Goal: Complete application form

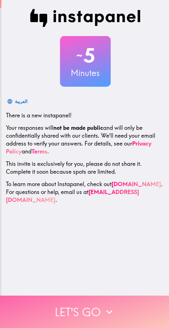
click at [121, 305] on button "Let's go" at bounding box center [84, 312] width 169 height 32
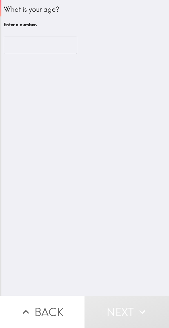
click at [47, 48] on input "number" at bounding box center [41, 45] width 74 height 17
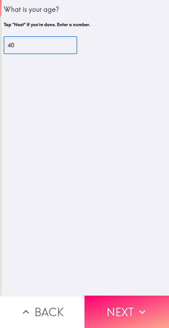
type input "40"
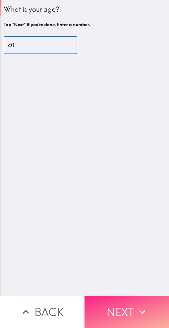
click at [132, 303] on button "Next" at bounding box center [127, 312] width 85 height 32
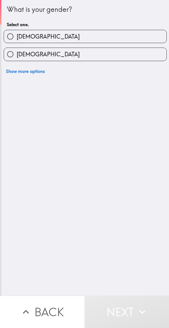
click at [19, 33] on span "[DEMOGRAPHIC_DATA]" at bounding box center [48, 37] width 63 height 8
click at [17, 33] on input "[DEMOGRAPHIC_DATA]" at bounding box center [10, 36] width 13 height 13
radio input "true"
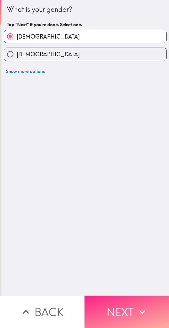
click at [137, 300] on button "Next" at bounding box center [127, 312] width 85 height 32
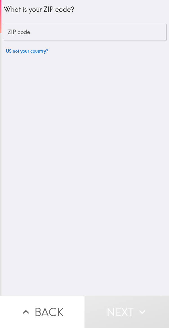
click at [21, 29] on div "ZIP code ZIP code" at bounding box center [85, 32] width 163 height 17
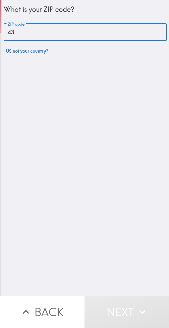
click at [29, 29] on input "43" at bounding box center [85, 32] width 163 height 17
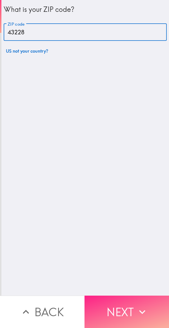
type input "43228"
click at [131, 307] on button "Next" at bounding box center [127, 312] width 85 height 32
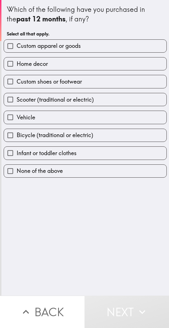
click at [127, 44] on label "Custom apparel or goods" at bounding box center [85, 46] width 163 height 13
click at [17, 44] on input "Custom apparel or goods" at bounding box center [10, 46] width 13 height 13
checkbox input "true"
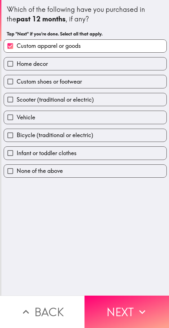
click at [110, 81] on label "Custom shoes or footwear" at bounding box center [85, 81] width 163 height 13
click at [17, 81] on input "Custom shoes or footwear" at bounding box center [10, 81] width 13 height 13
checkbox input "true"
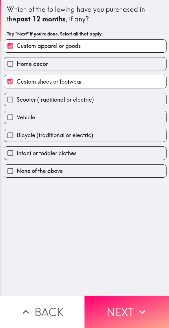
click at [103, 114] on label "Vehicle" at bounding box center [85, 117] width 163 height 13
click at [17, 114] on input "Vehicle" at bounding box center [10, 117] width 13 height 13
checkbox input "true"
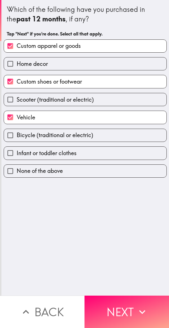
click at [108, 132] on label "Bicycle (traditional or electric)" at bounding box center [85, 135] width 163 height 13
click at [17, 132] on input "Bicycle (traditional or electric)" at bounding box center [10, 135] width 13 height 13
checkbox input "true"
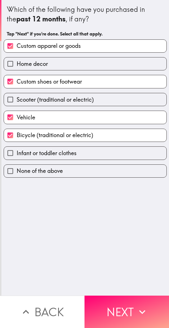
click at [111, 155] on label "Infant or toddler clothes" at bounding box center [85, 153] width 163 height 13
click at [17, 155] on input "Infant or toddler clothes" at bounding box center [10, 153] width 13 height 13
checkbox input "true"
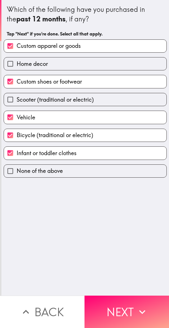
click at [105, 64] on label "Home decor" at bounding box center [85, 63] width 163 height 13
click at [17, 64] on input "Home decor" at bounding box center [10, 63] width 13 height 13
checkbox input "true"
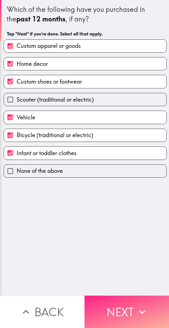
click at [130, 307] on button "Next" at bounding box center [127, 312] width 85 height 32
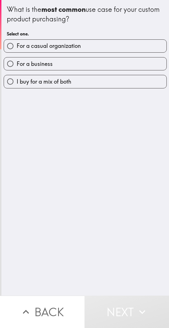
click at [118, 80] on label "I buy for a mix of both" at bounding box center [85, 81] width 163 height 13
click at [17, 80] on input "I buy for a mix of both" at bounding box center [10, 81] width 13 height 13
radio input "true"
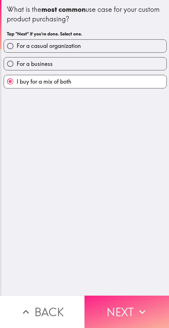
click at [137, 308] on icon "button" at bounding box center [142, 312] width 12 height 12
